Goal: Task Accomplishment & Management: Manage account settings

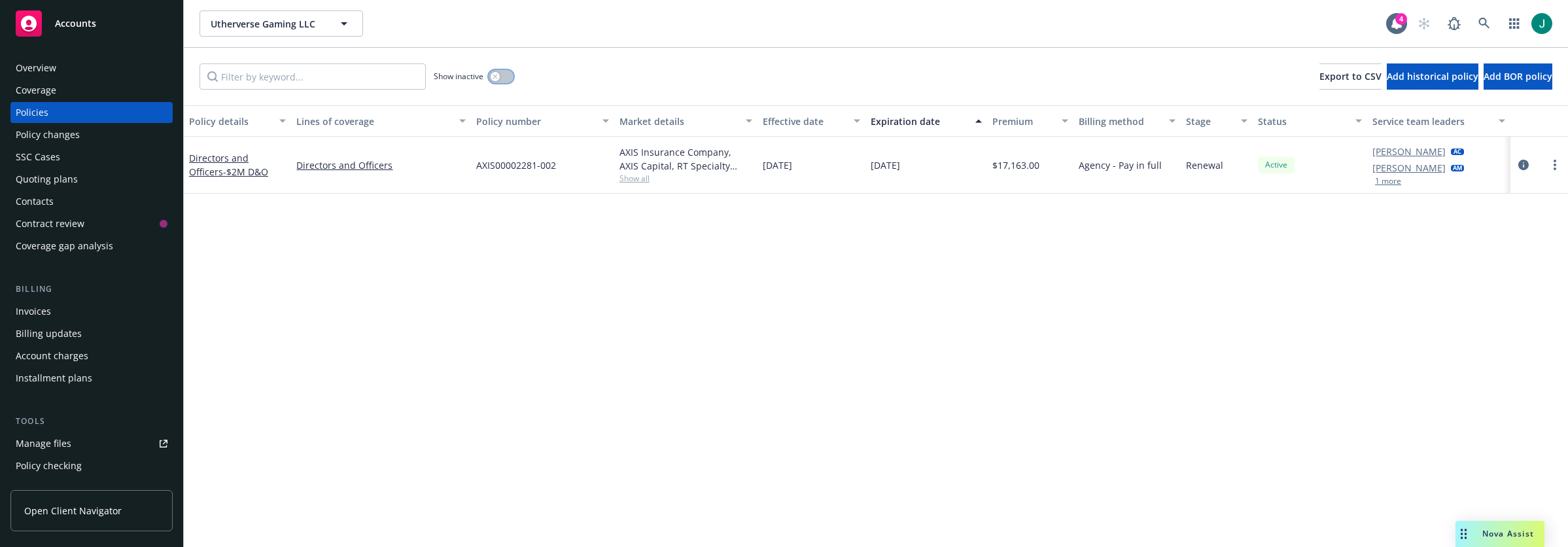
click at [495, 77] on icon "button" at bounding box center [495, 76] width 5 height 5
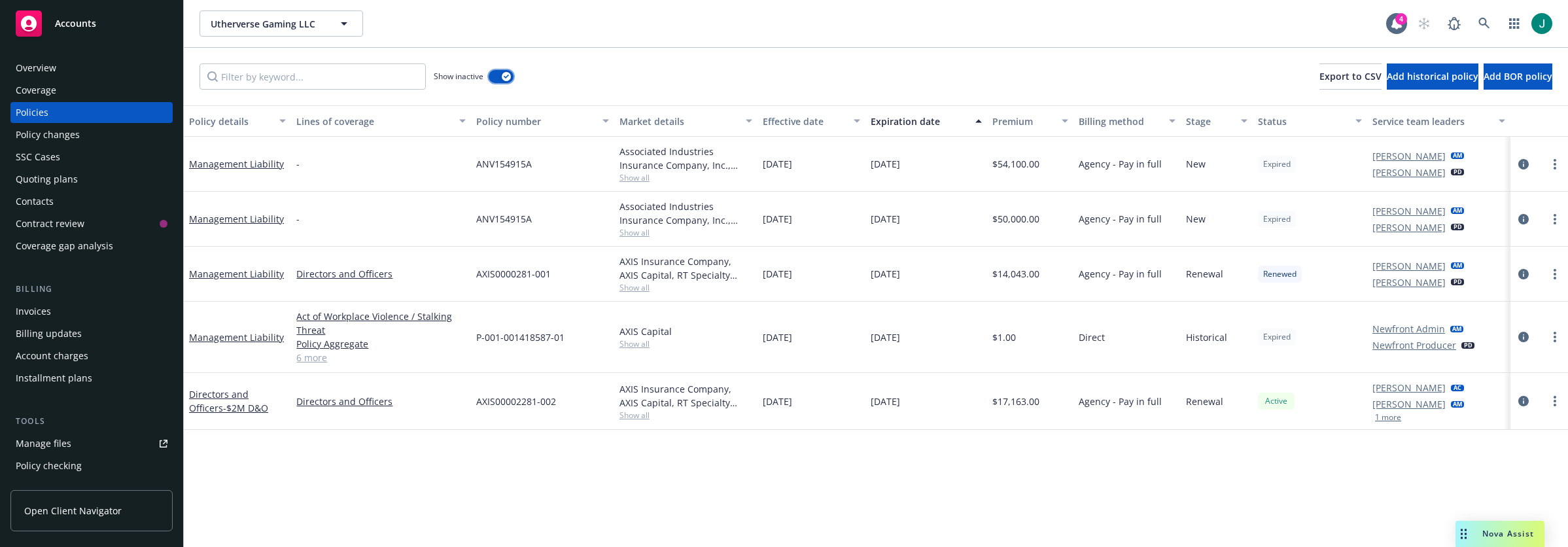
click at [504, 79] on div "button" at bounding box center [506, 77] width 9 height 9
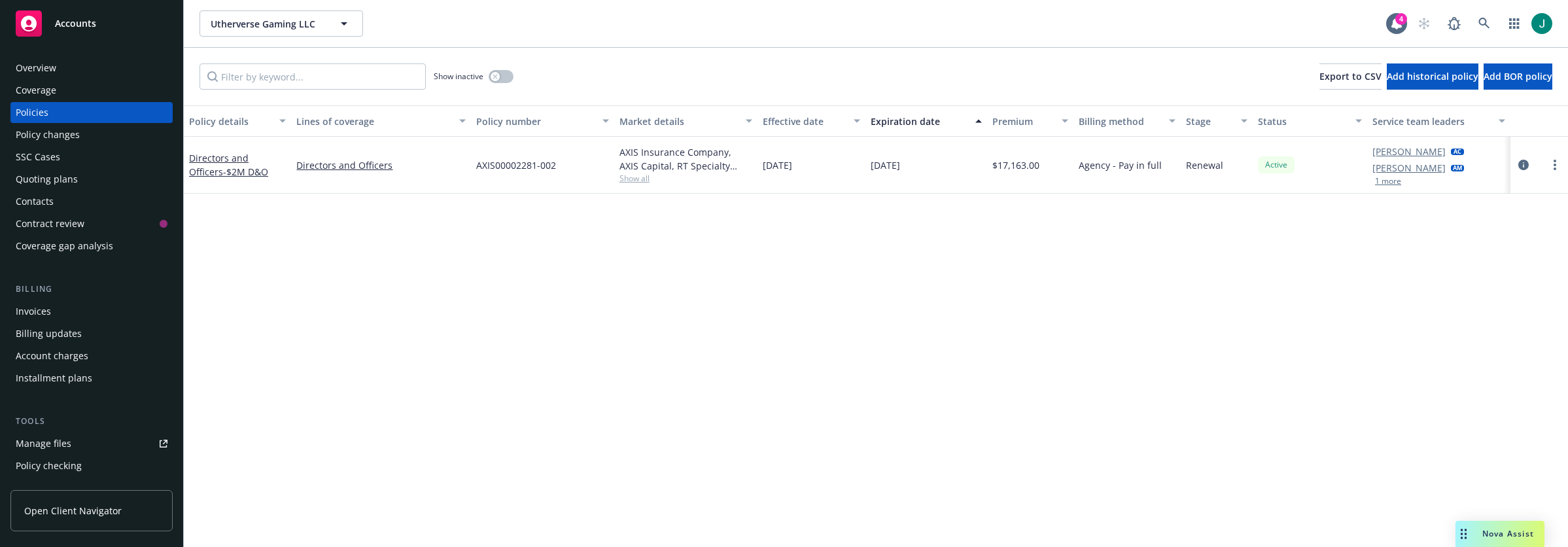
click at [204, 295] on div "Policy details Lines of coverage Policy number Market details Effective date Ex…" at bounding box center [876, 326] width 1384 height 442
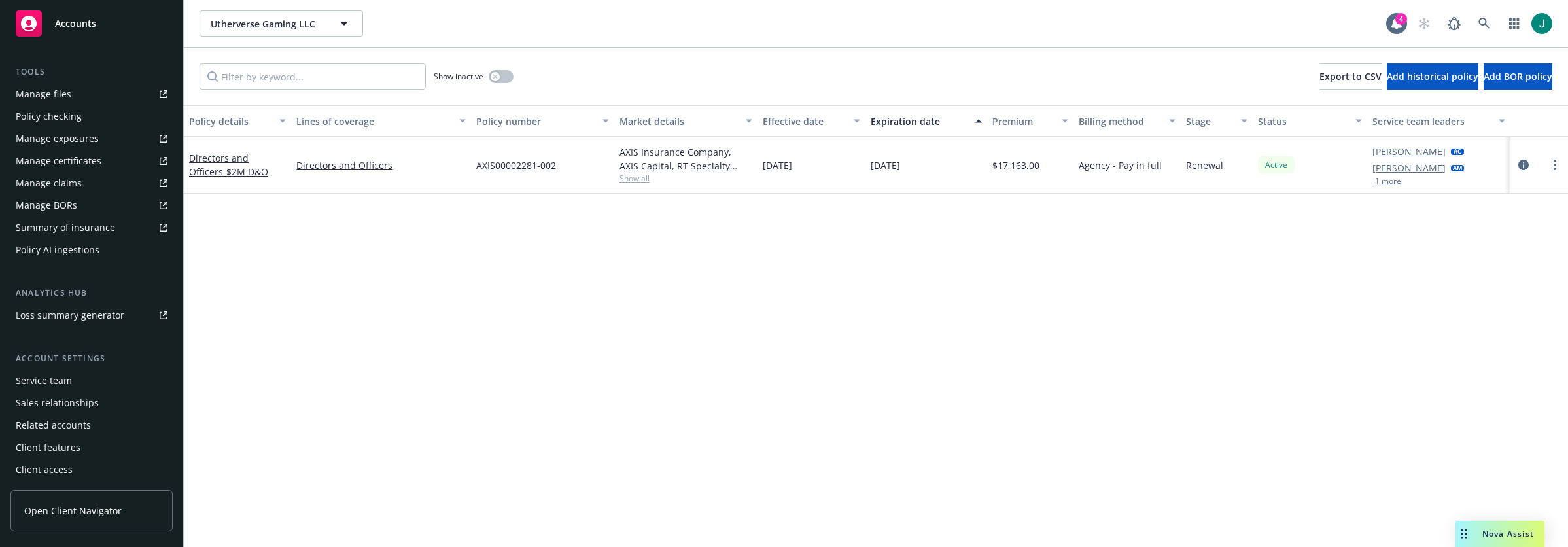
scroll to position [350, 0]
click at [58, 383] on div "Service team" at bounding box center [43, 380] width 56 height 21
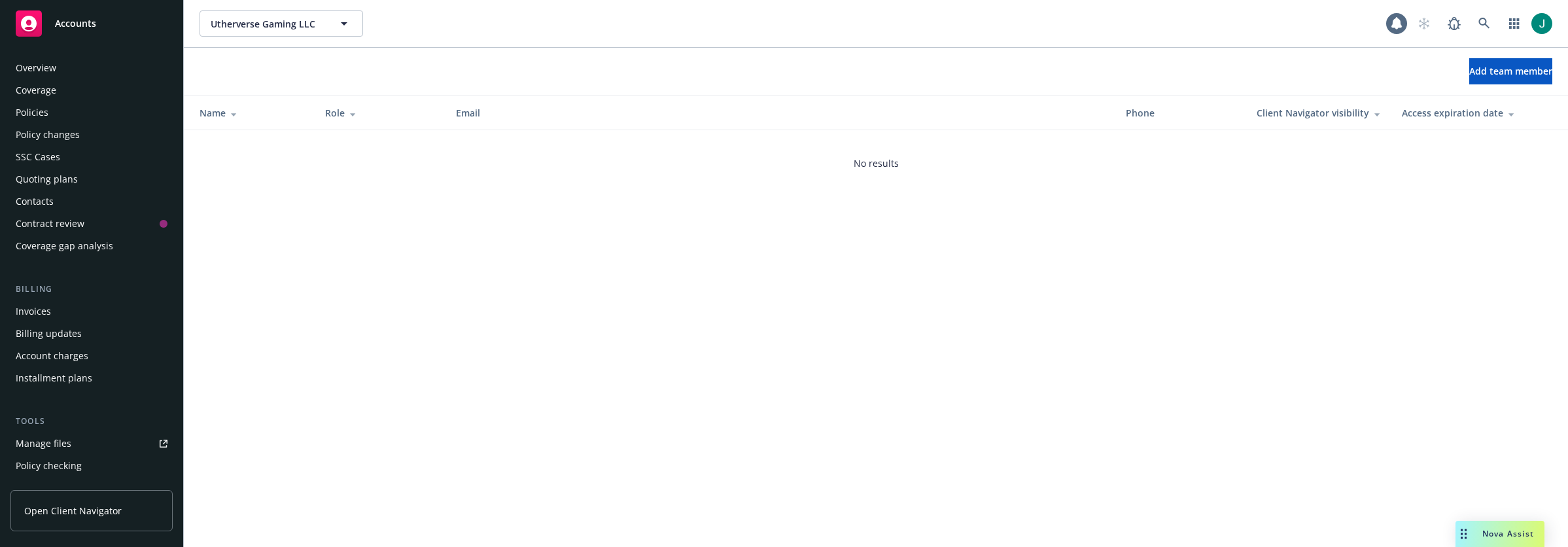
scroll to position [350, 0]
